Goal: Information Seeking & Learning: Check status

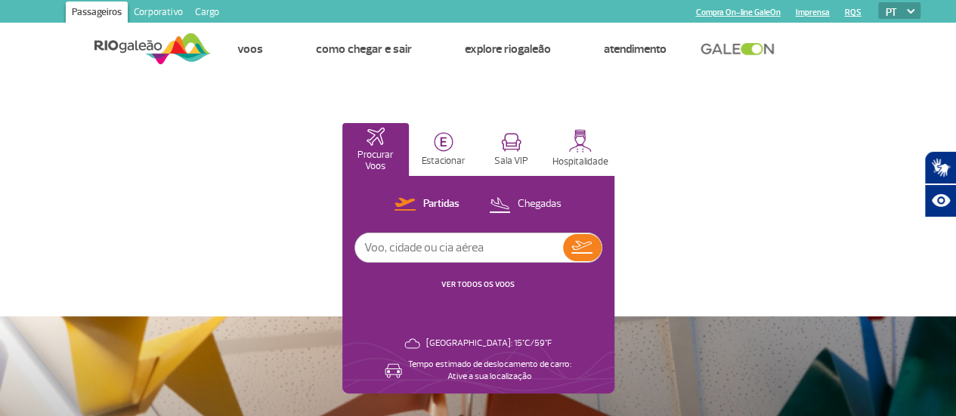
click at [514, 286] on link "VER TODOS OS VOOS" at bounding box center [477, 285] width 73 height 10
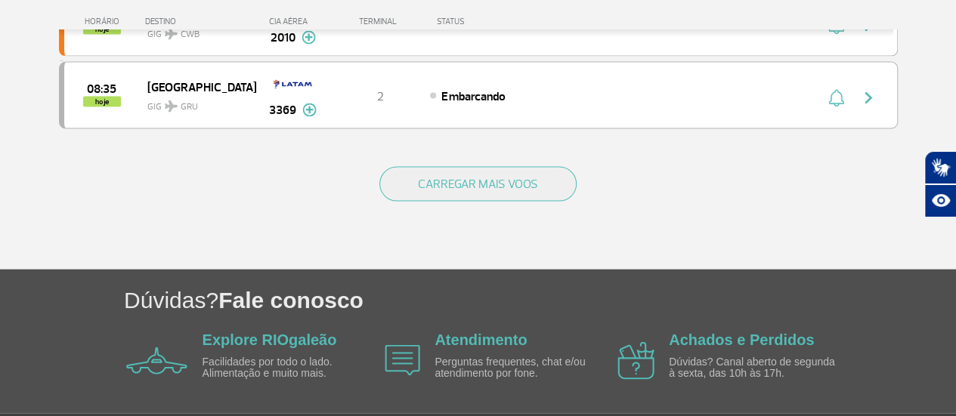
scroll to position [1557, 0]
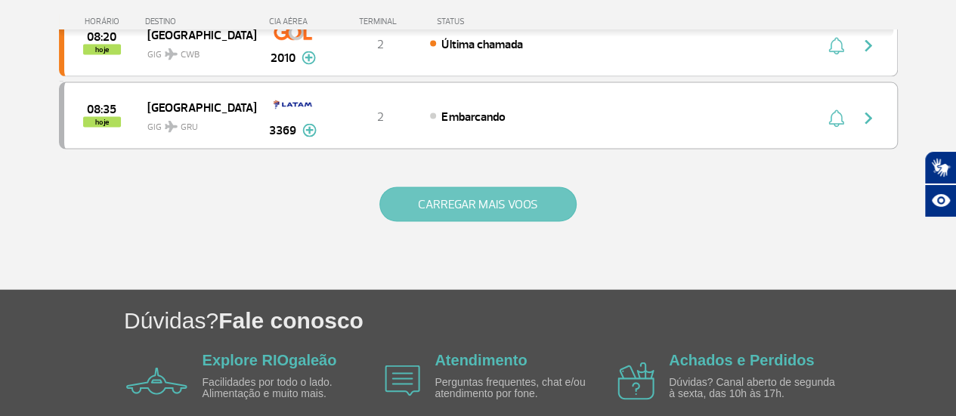
click at [520, 193] on button "CARREGAR MAIS VOOS" at bounding box center [477, 204] width 197 height 35
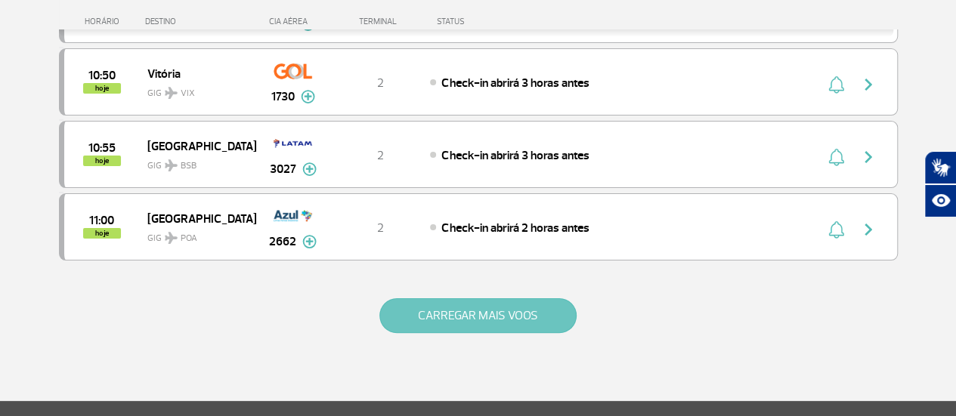
scroll to position [2901, 0]
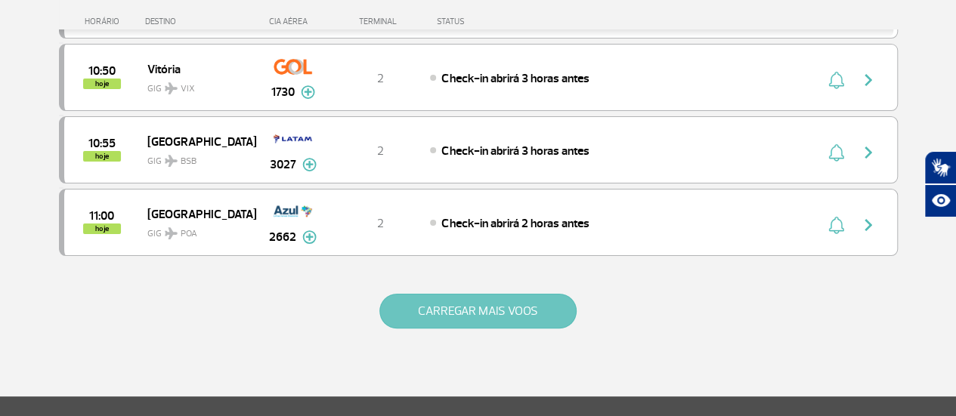
click at [537, 294] on button "CARREGAR MAIS VOOS" at bounding box center [477, 311] width 197 height 35
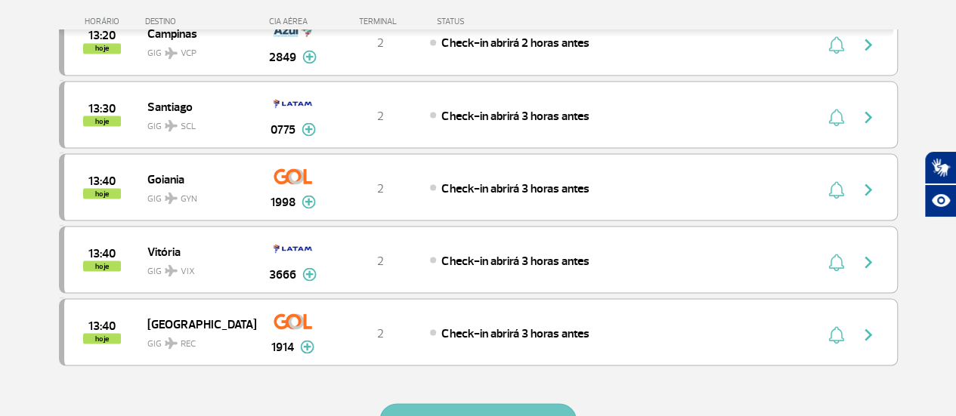
scroll to position [4246, 0]
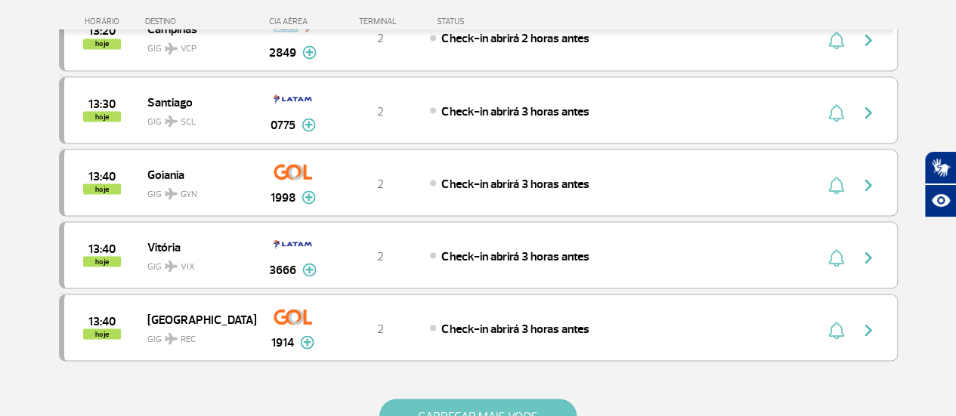
click at [541, 399] on button "CARREGAR MAIS VOOS" at bounding box center [477, 416] width 197 height 35
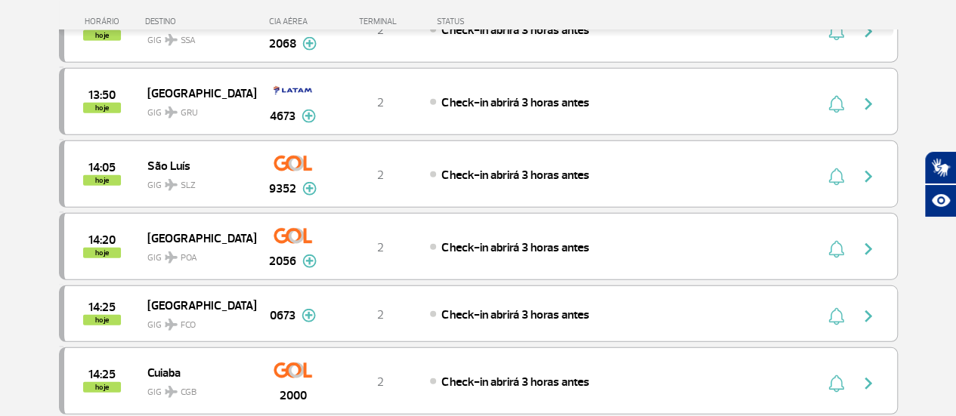
scroll to position [4765, 0]
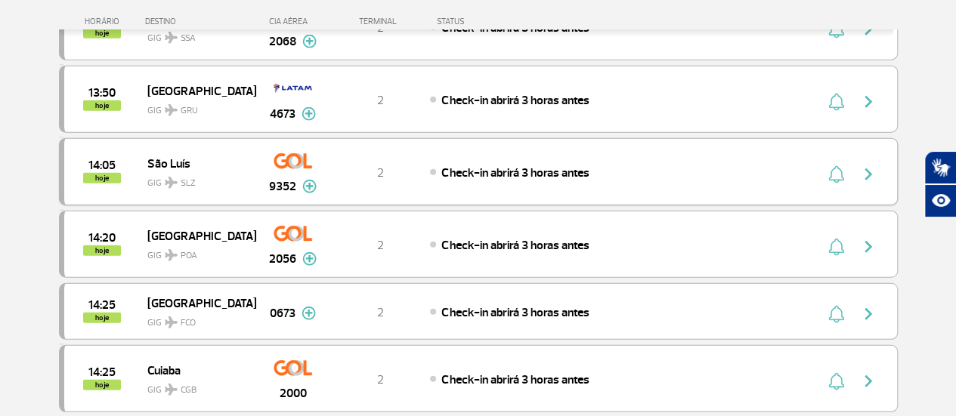
click at [872, 165] on img "button" at bounding box center [868, 174] width 18 height 18
click at [508, 165] on span "Check-in abrirá 3 horas antes" at bounding box center [514, 172] width 147 height 15
click at [867, 165] on img "button" at bounding box center [868, 174] width 18 height 18
click at [869, 238] on img "button" at bounding box center [868, 247] width 18 height 18
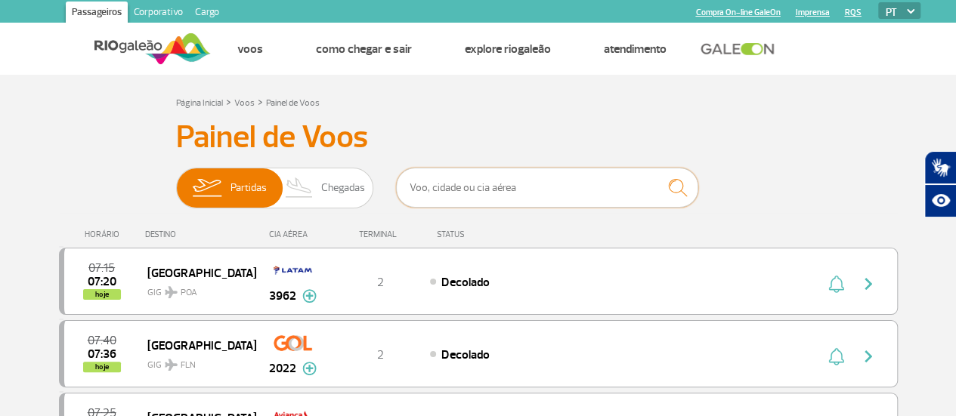
click at [533, 181] on input "text" at bounding box center [547, 188] width 302 height 40
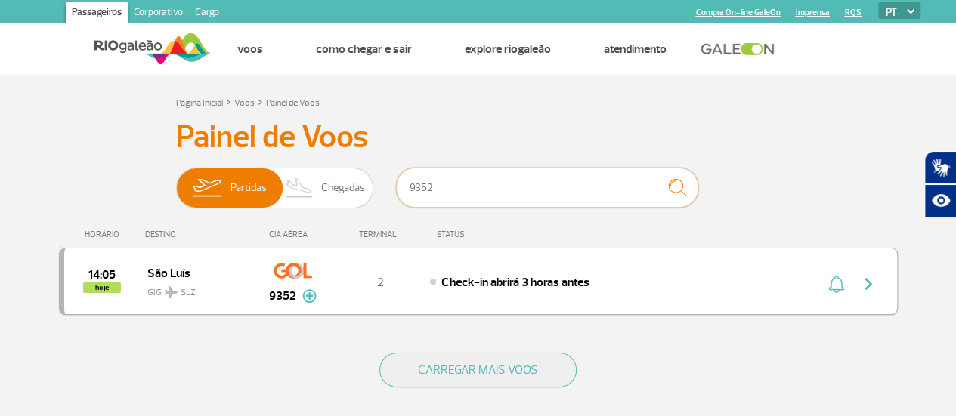
type input "9352"
click at [869, 280] on img "button" at bounding box center [868, 284] width 18 height 18
click at [310, 295] on img at bounding box center [309, 296] width 14 height 14
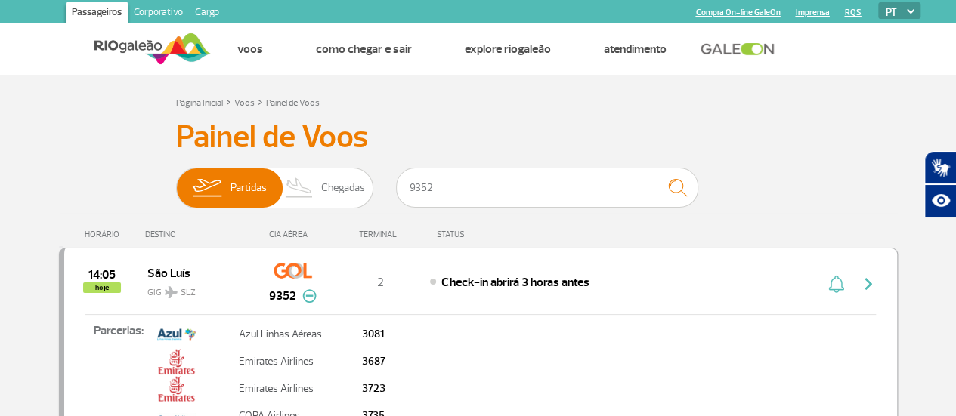
click at [313, 301] on img at bounding box center [309, 296] width 14 height 14
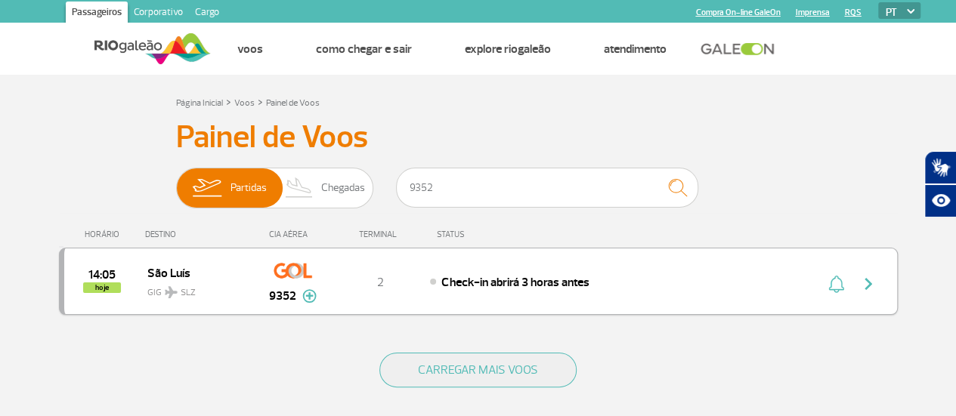
click at [867, 286] on img "button" at bounding box center [868, 284] width 18 height 18
click at [869, 286] on img "button" at bounding box center [868, 284] width 18 height 18
click at [877, 286] on button "button" at bounding box center [871, 282] width 35 height 24
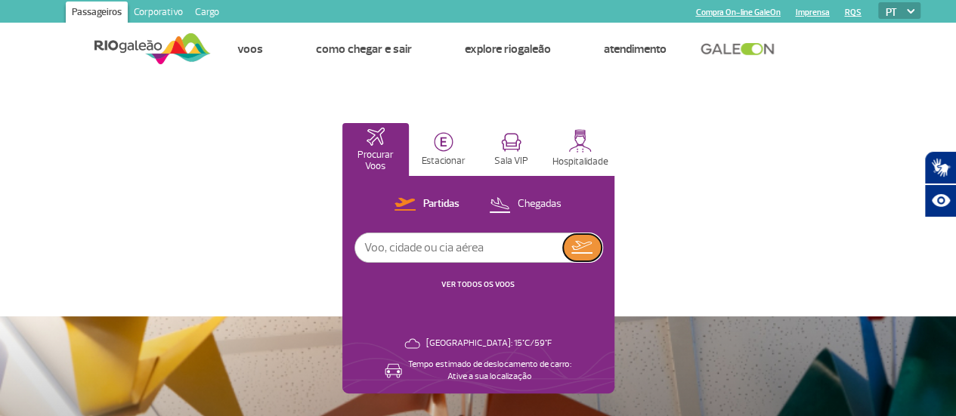
click at [601, 257] on button at bounding box center [582, 247] width 39 height 27
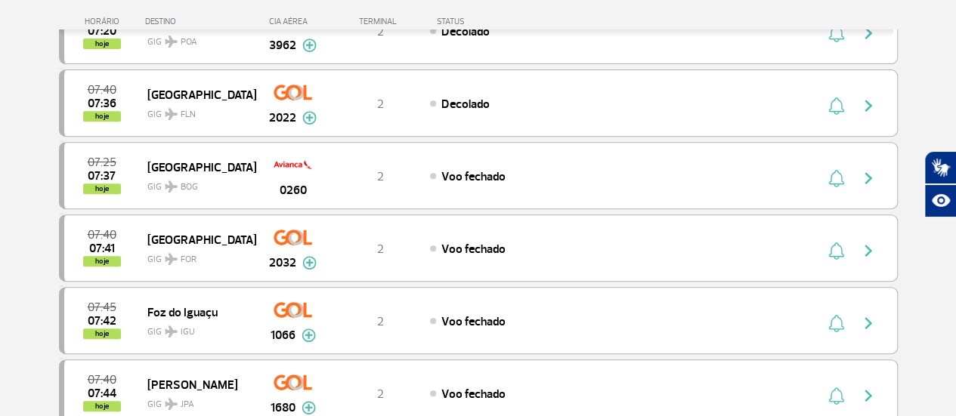
scroll to position [266, 0]
